Goal: Transaction & Acquisition: Purchase product/service

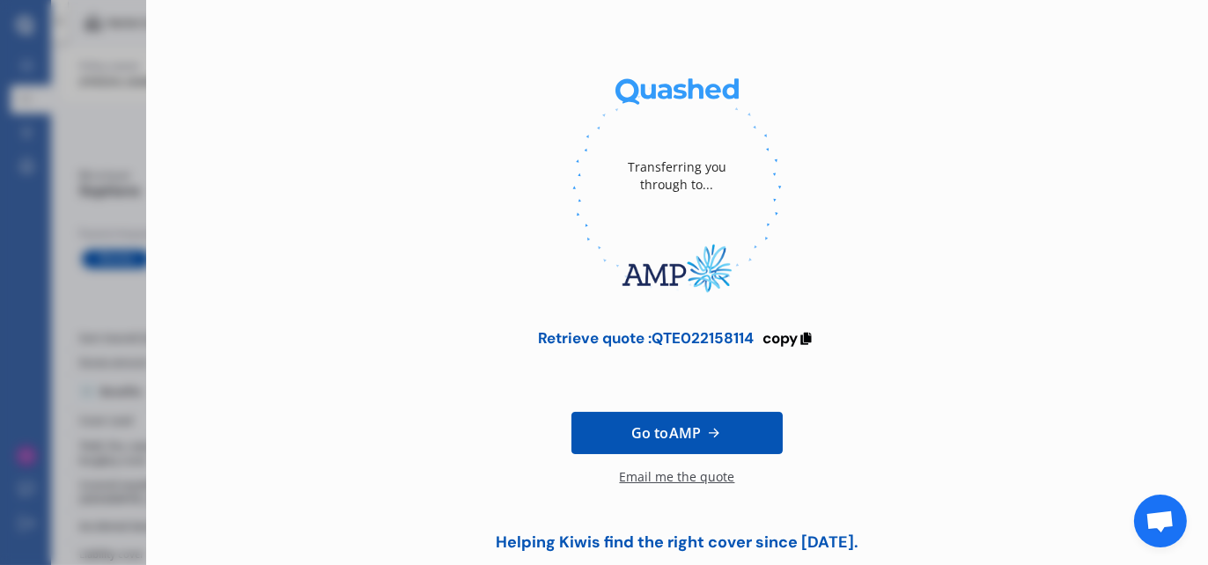
scroll to position [169, 0]
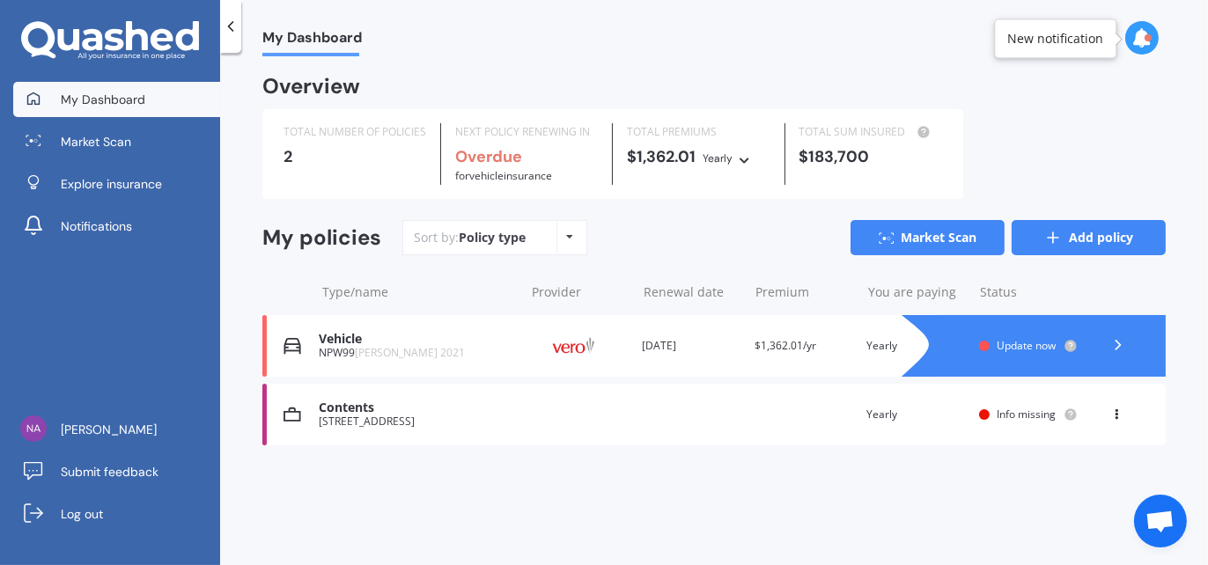
scroll to position [165, 0]
click at [950, 351] on div at bounding box center [1051, 346] width 229 height 62
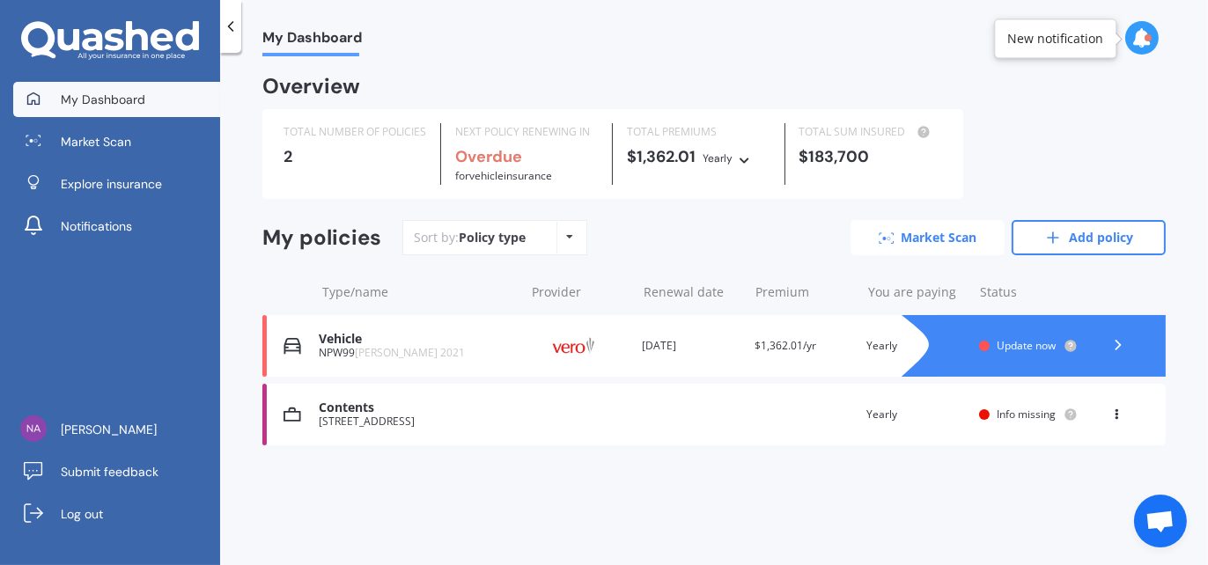
click at [944, 245] on link "Market Scan" at bounding box center [927, 237] width 154 height 35
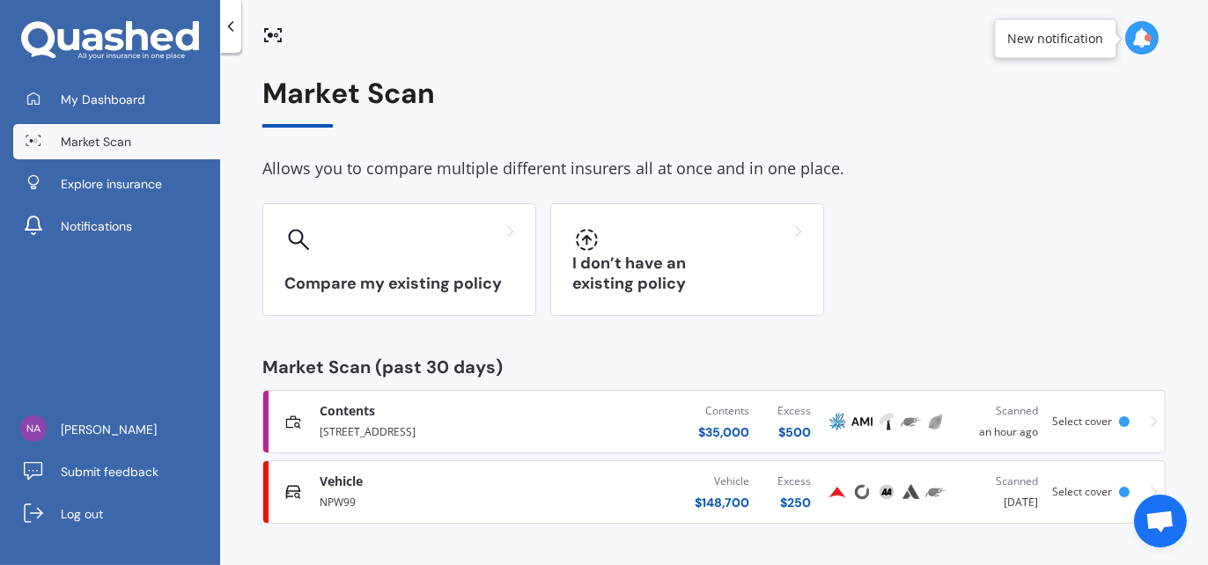
click at [1013, 496] on div "Scanned 3 weeks ago" at bounding box center [1000, 492] width 76 height 39
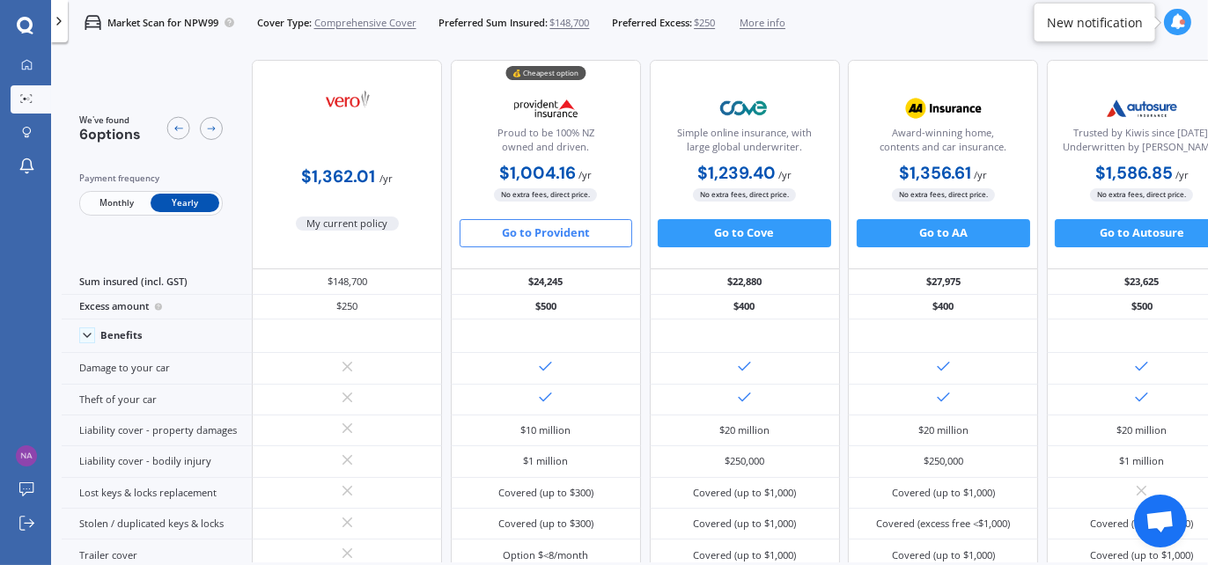
click at [579, 233] on button "Go to Provident" at bounding box center [546, 233] width 173 height 28
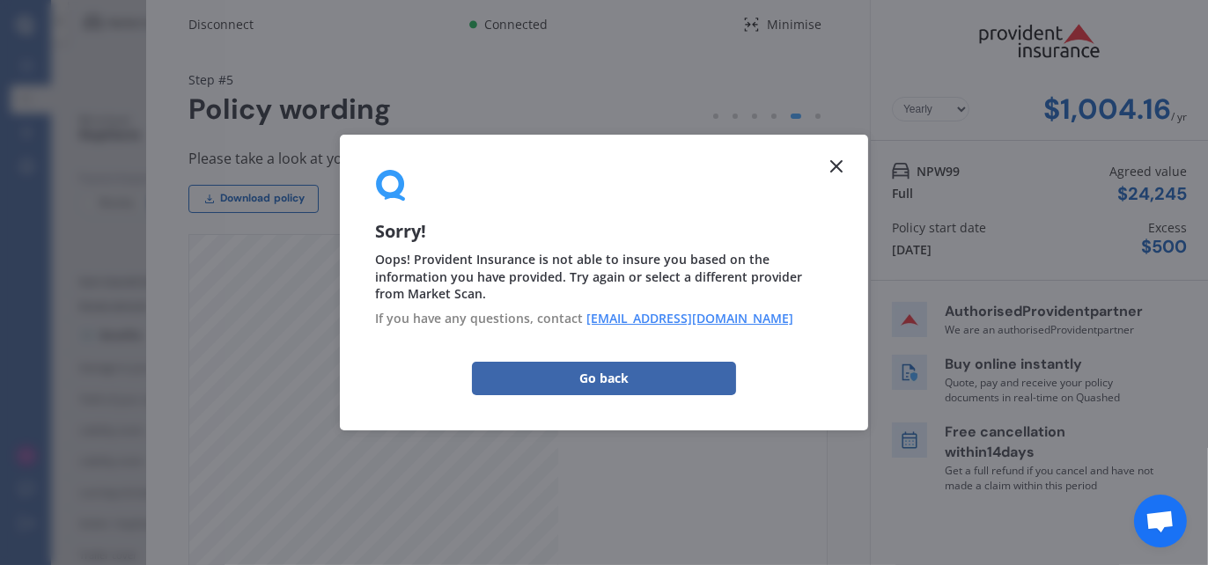
click at [837, 162] on icon at bounding box center [836, 166] width 21 height 21
